Goal: Book appointment/travel/reservation

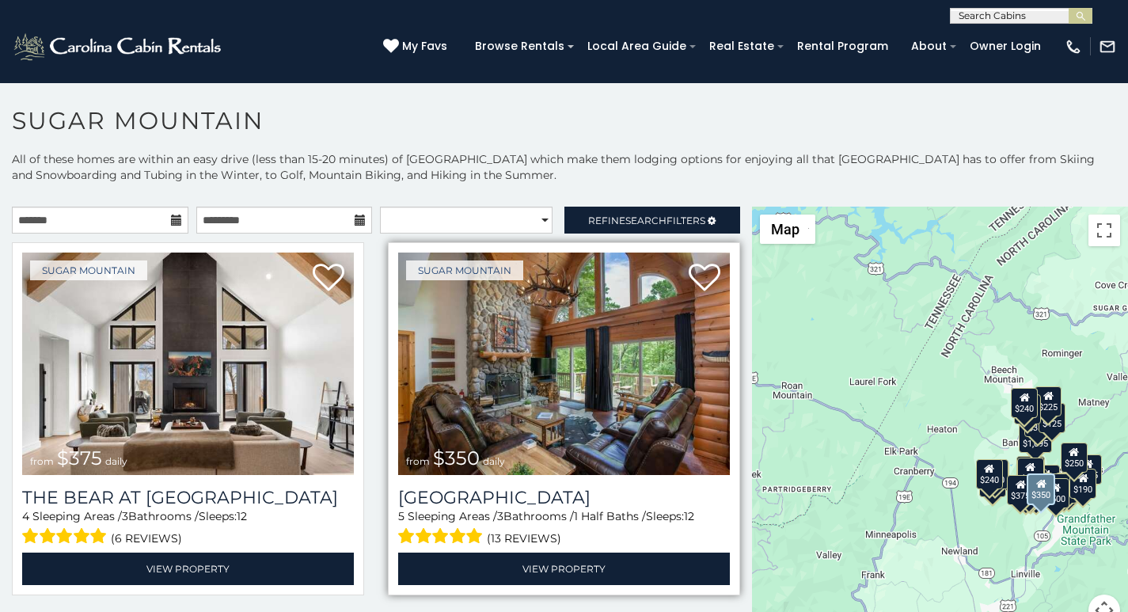
click at [398, 508] on div "5 Sleeping Areas / 3 Bathrooms / 1 Half Baths / Sleeps: 12 (13 reviews)" at bounding box center [564, 528] width 332 height 40
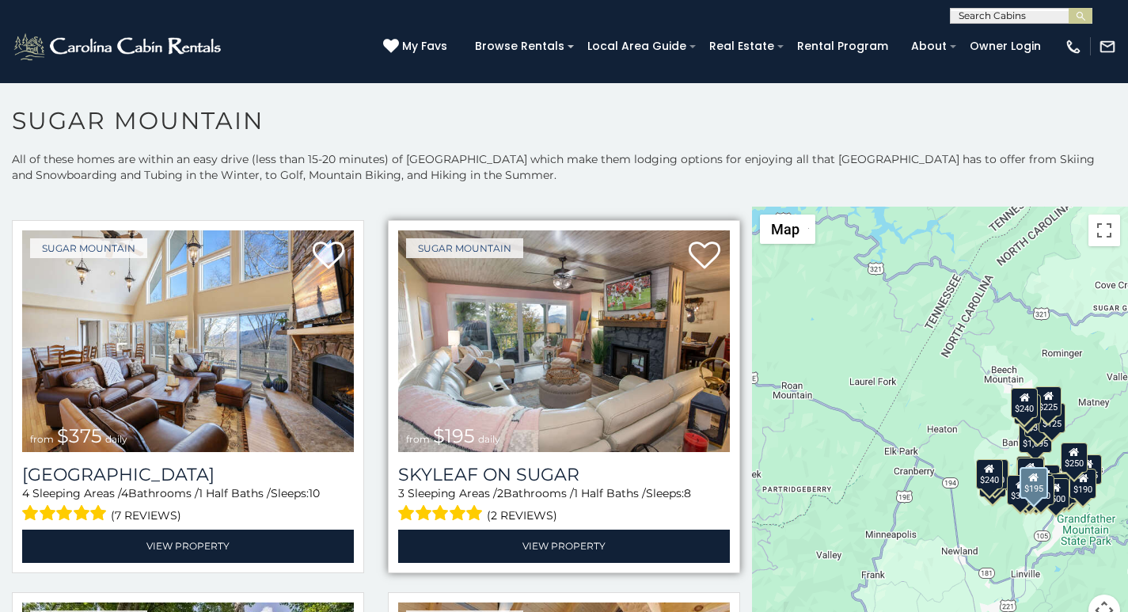
scroll to position [6, 0]
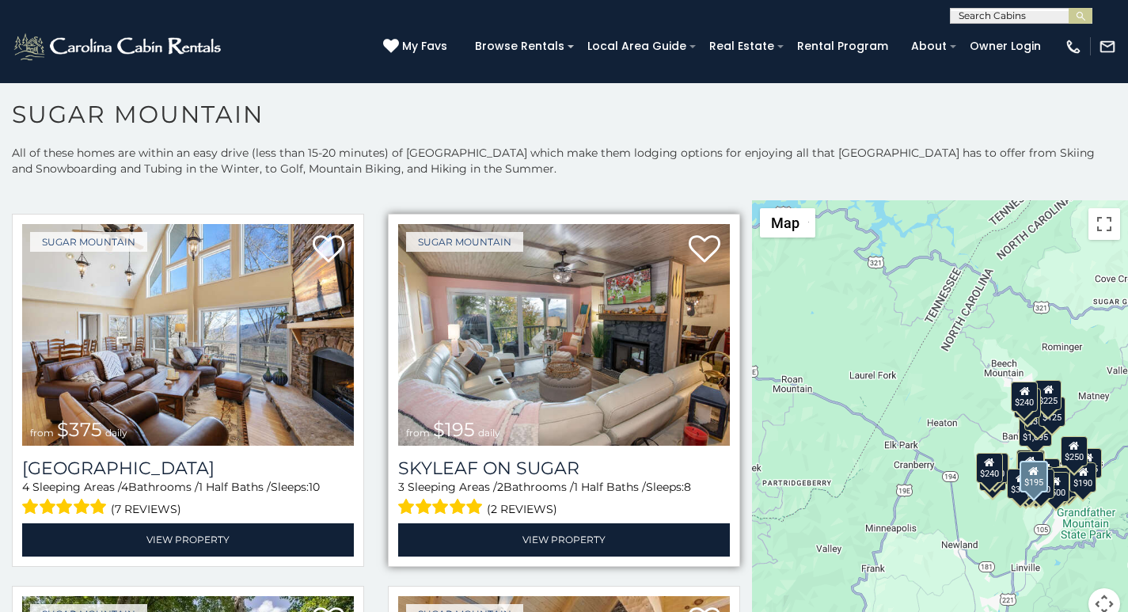
click at [407, 214] on div "Sugar Mountain from $195 daily Skyleaf on Sugar 3 Sleeping Areas / 2 Bathrooms …" at bounding box center [564, 390] width 352 height 353
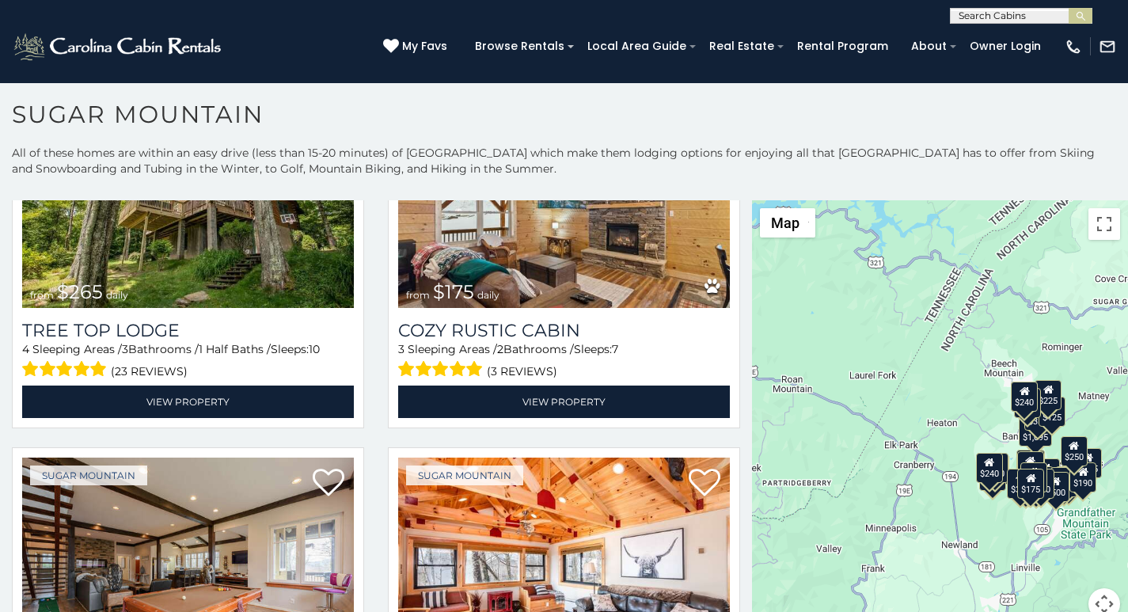
scroll to position [0, 0]
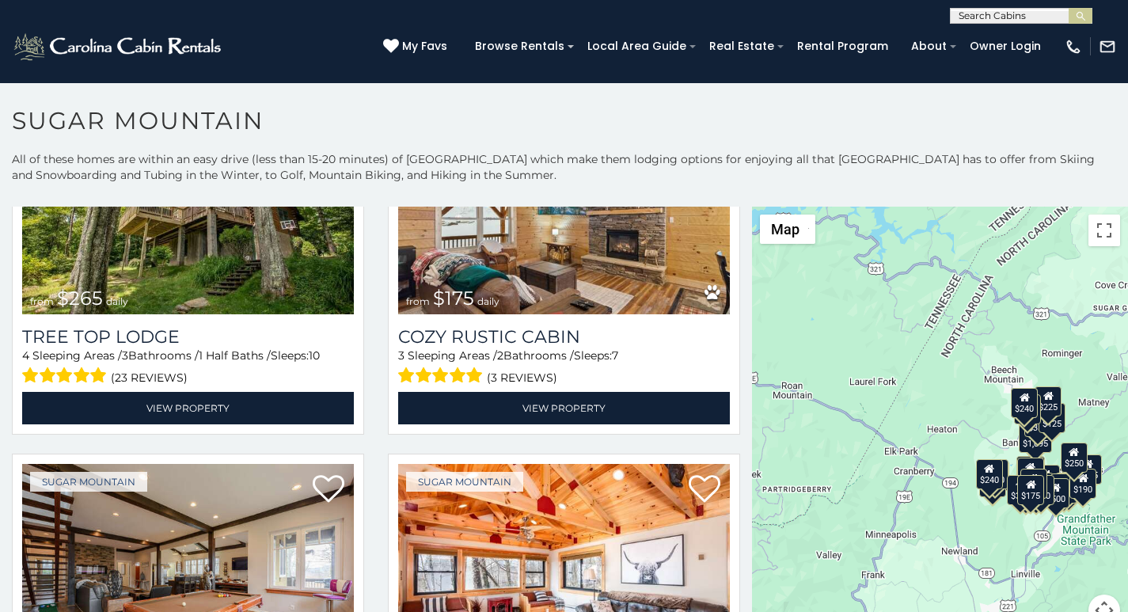
click at [390, 4] on div "**********" at bounding box center [564, 12] width 1128 height 24
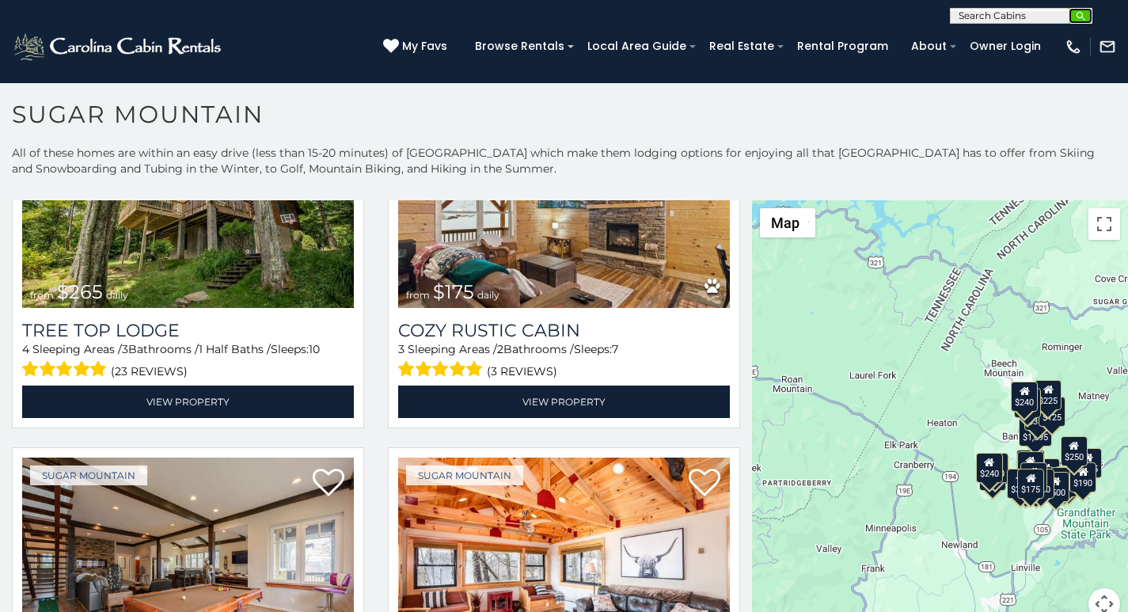
click at [1089, 10] on button "submit" at bounding box center [1081, 16] width 24 height 16
